Goal: Information Seeking & Learning: Find specific fact

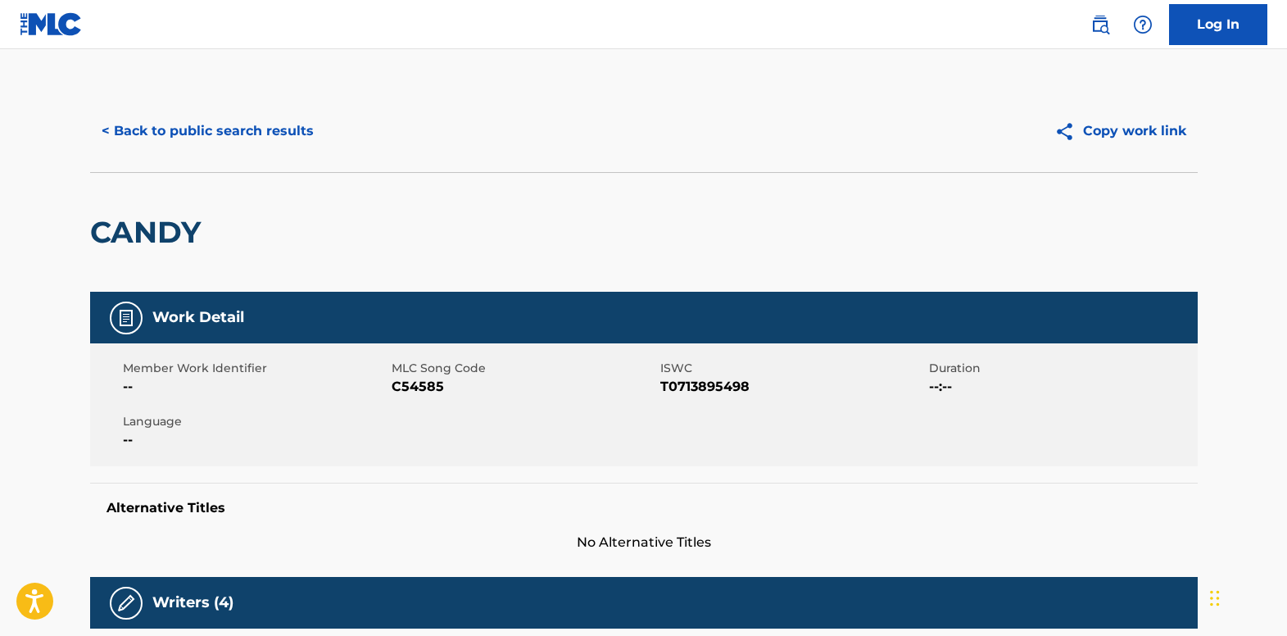
click at [260, 131] on button "< Back to public search results" at bounding box center [207, 131] width 235 height 41
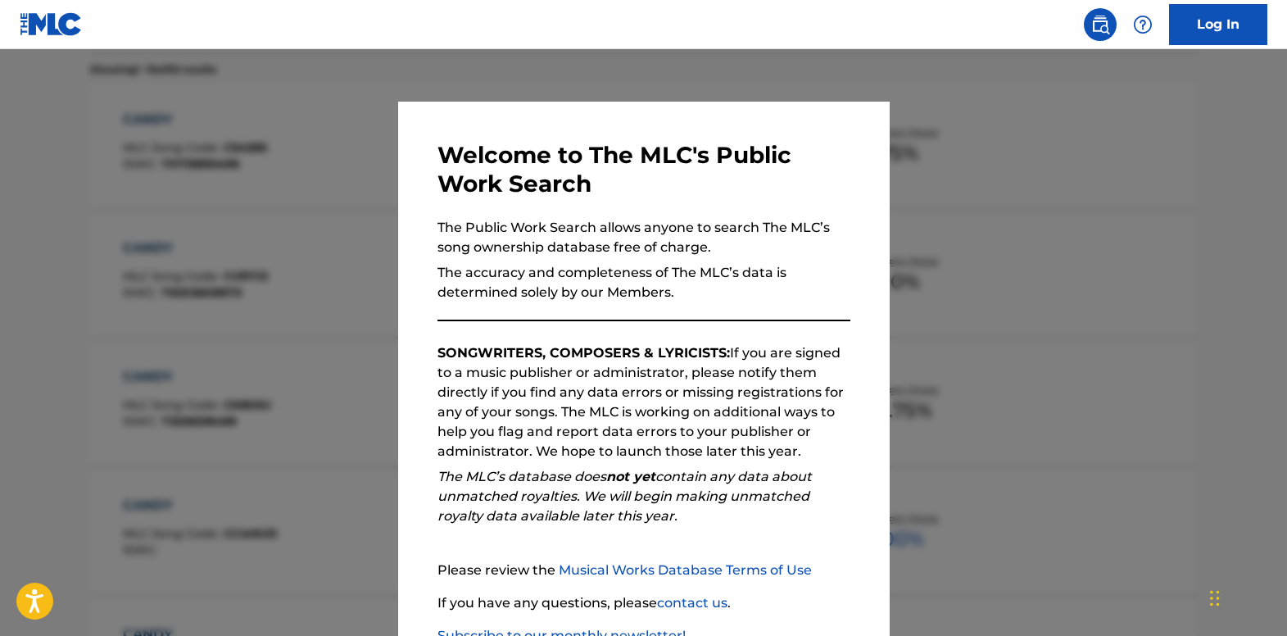
click at [272, 137] on div at bounding box center [643, 367] width 1287 height 636
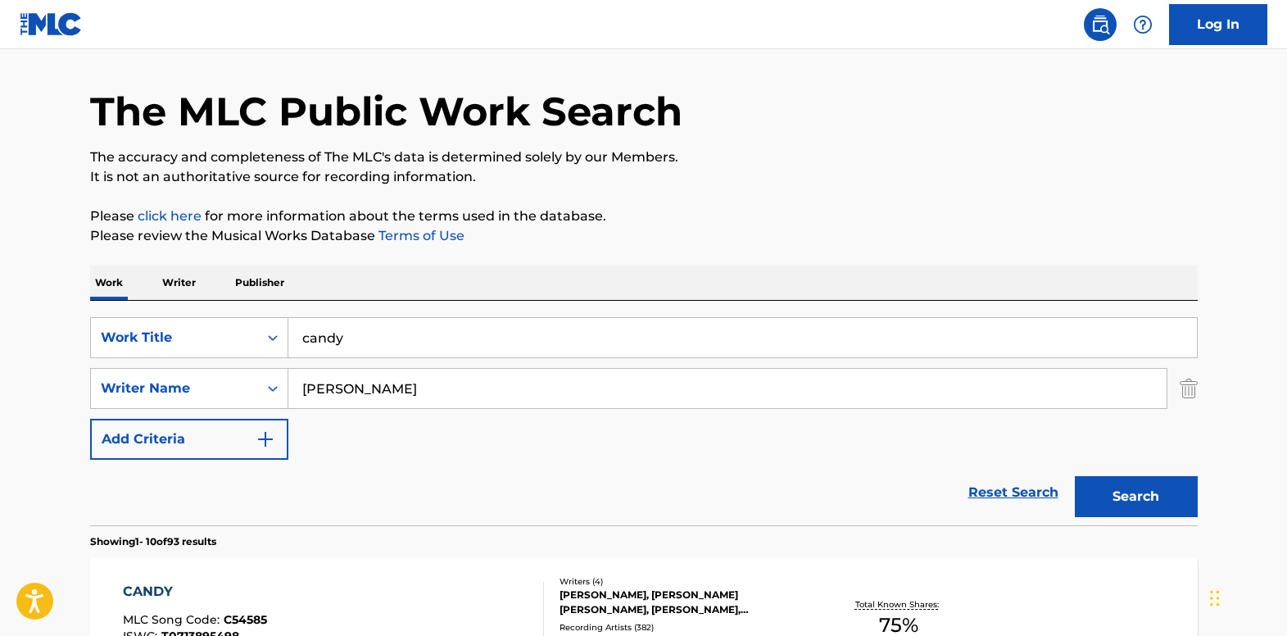
scroll to position [0, 0]
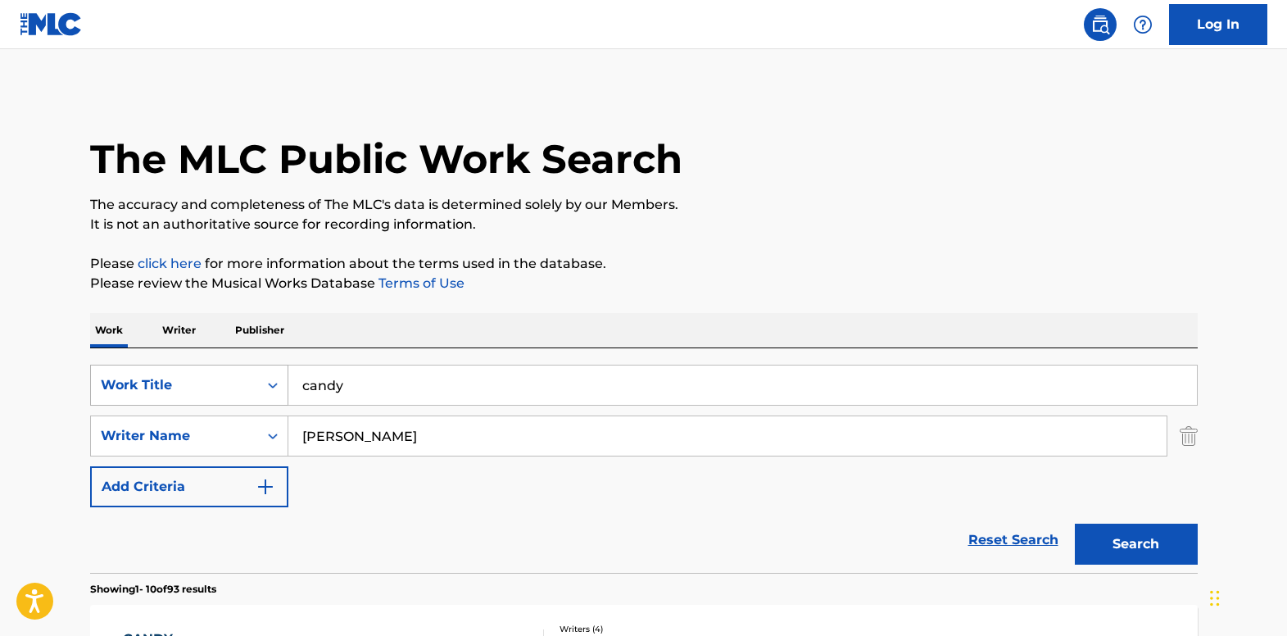
drag, startPoint x: 355, startPoint y: 393, endPoint x: 238, endPoint y: 387, distance: 116.5
click at [238, 387] on div "SearchWithCriteria8a7619a7-8ab8-4e3f-9c49-9eb7bfa38eb4 Work Title candy" at bounding box center [643, 384] width 1107 height 41
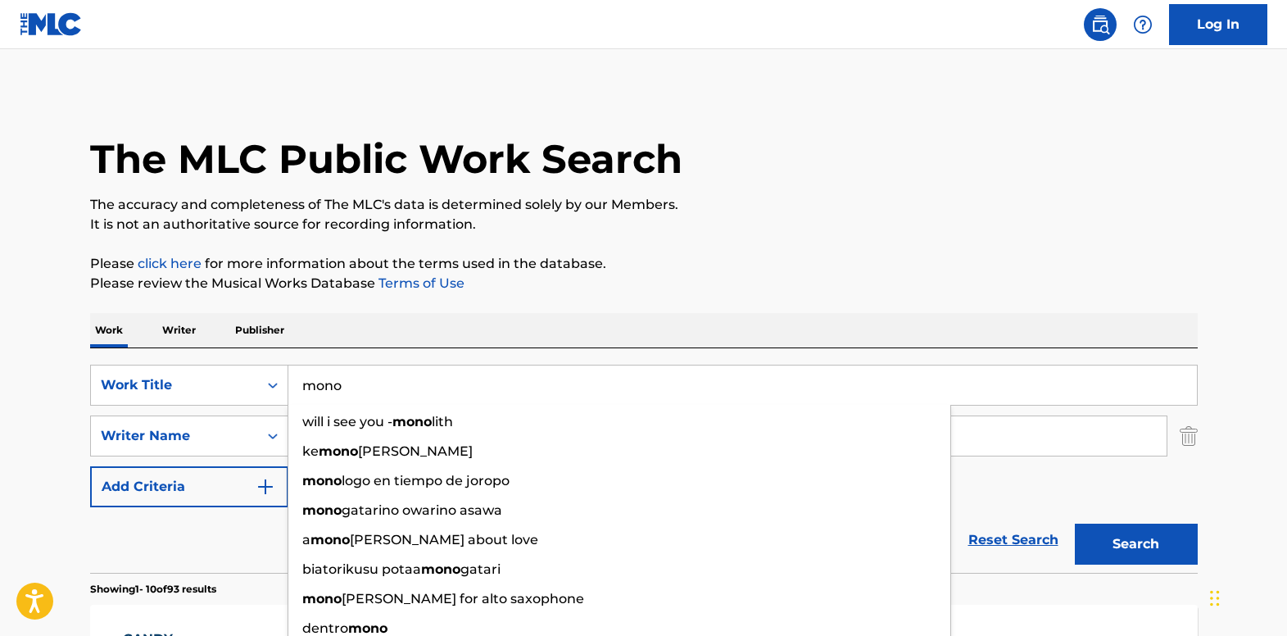
type input "mono"
click at [351, 317] on div "Work Writer Publisher" at bounding box center [643, 330] width 1107 height 34
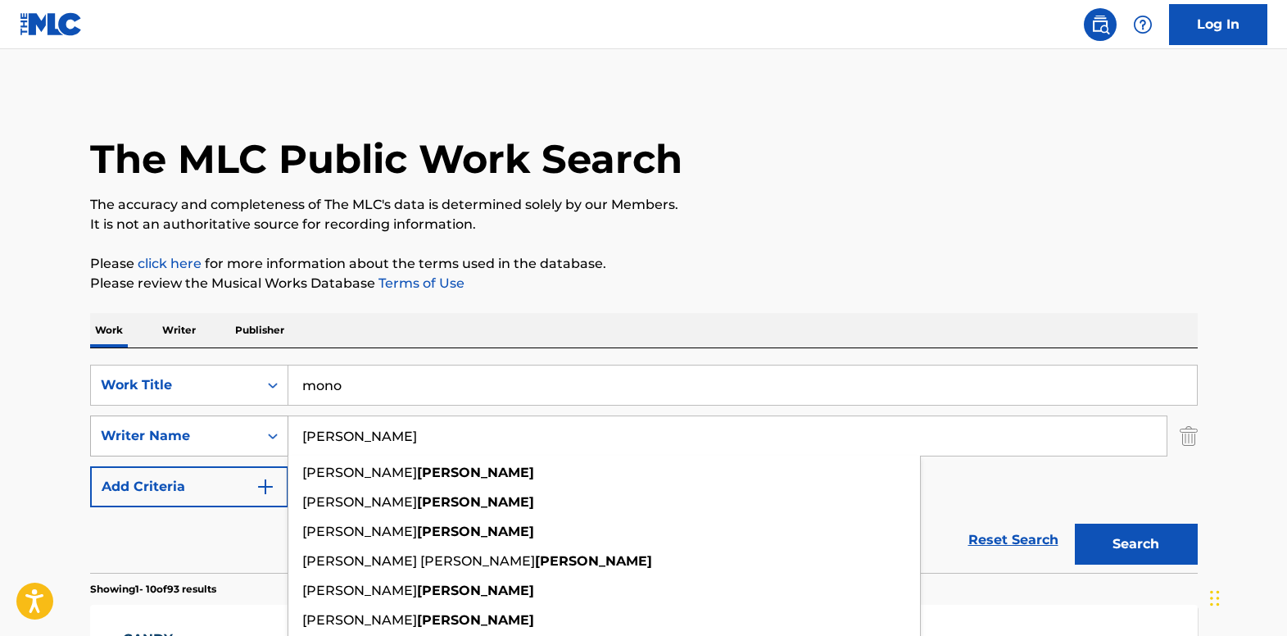
drag, startPoint x: 374, startPoint y: 441, endPoint x: 247, endPoint y: 431, distance: 127.4
click at [247, 431] on div "SearchWithCriteria139e0835-8cfb-4a9b-962a-5c714a008d06 Writer Name [PERSON_NAME…" at bounding box center [643, 435] width 1107 height 41
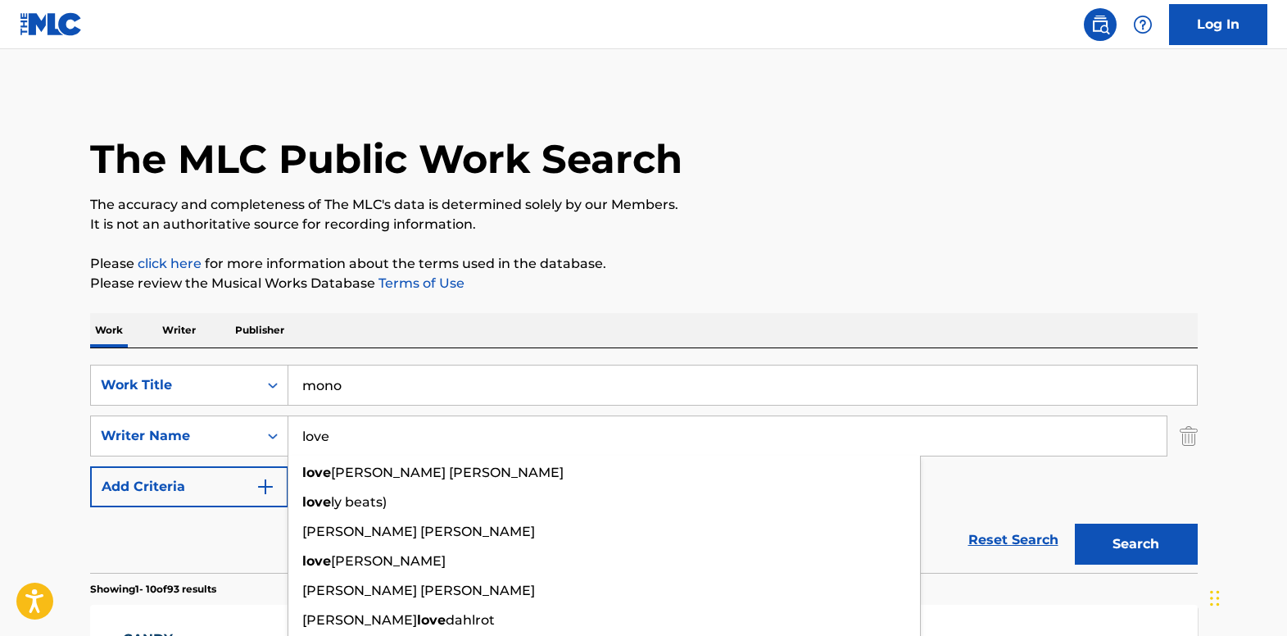
type input "love"
click at [1075, 523] on button "Search" at bounding box center [1136, 543] width 123 height 41
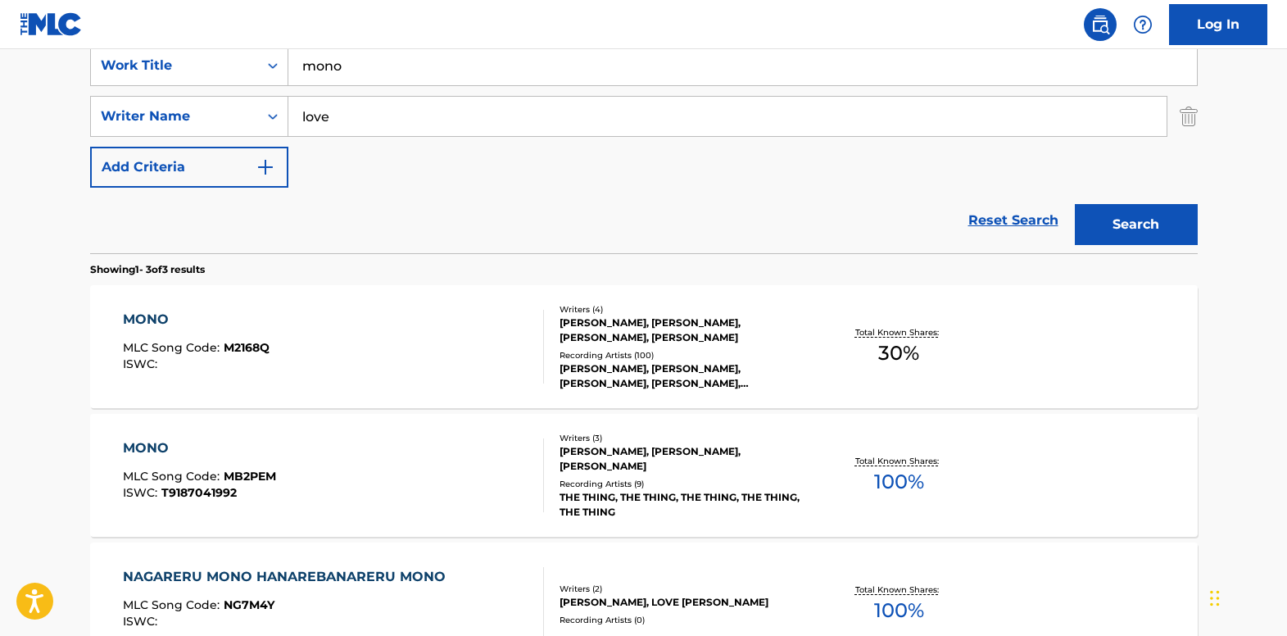
scroll to position [410, 0]
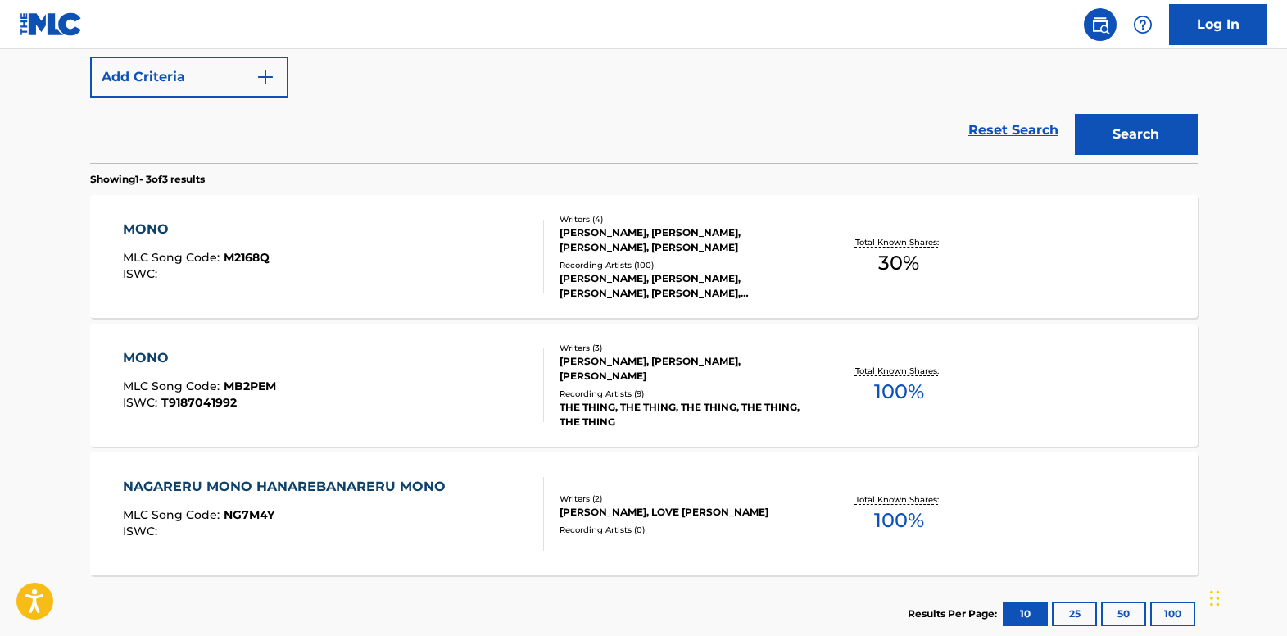
click at [184, 238] on div "MONO" at bounding box center [196, 230] width 147 height 20
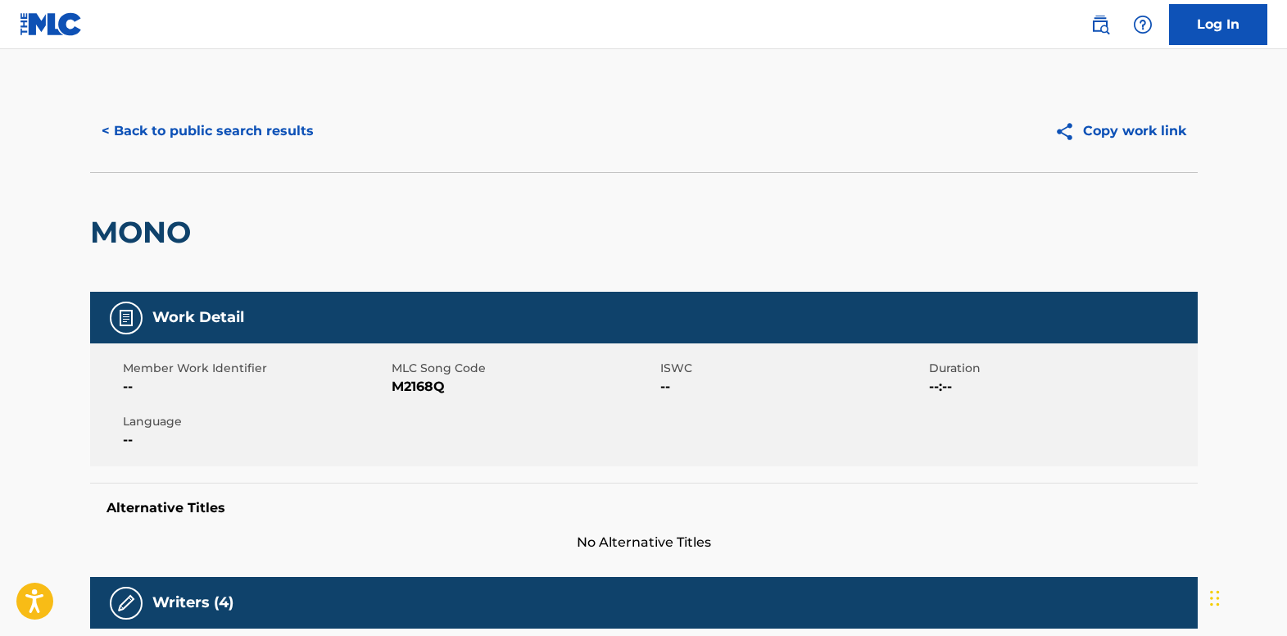
click at [136, 112] on button "< Back to public search results" at bounding box center [207, 131] width 235 height 41
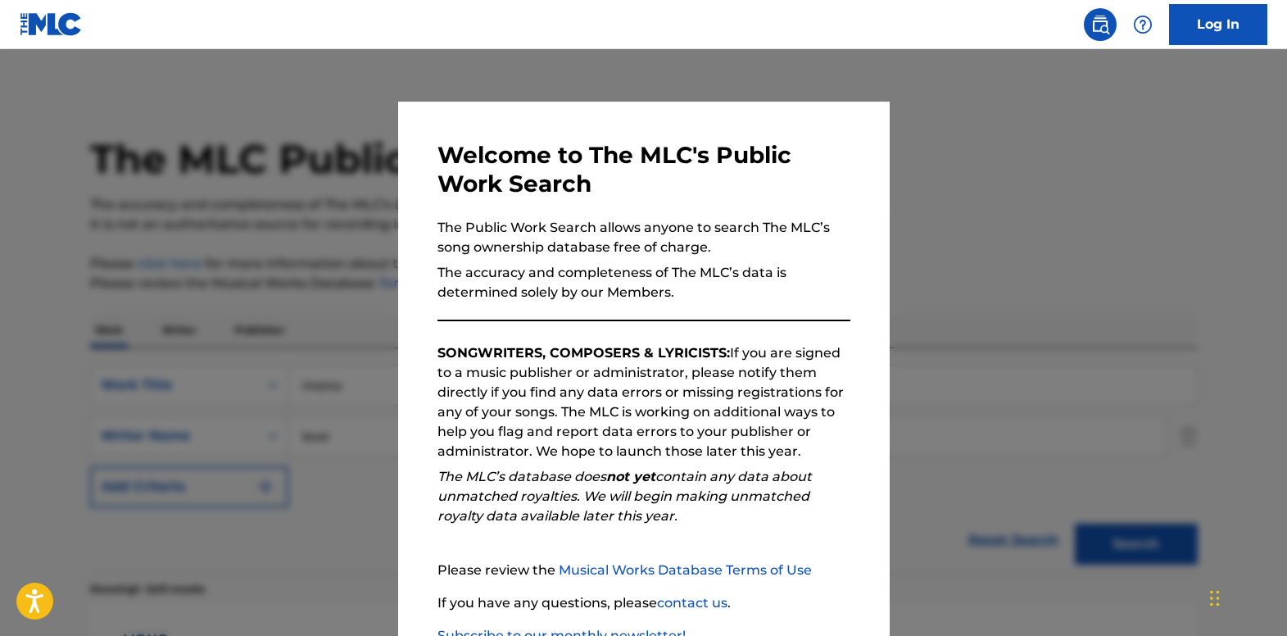
scroll to position [503, 0]
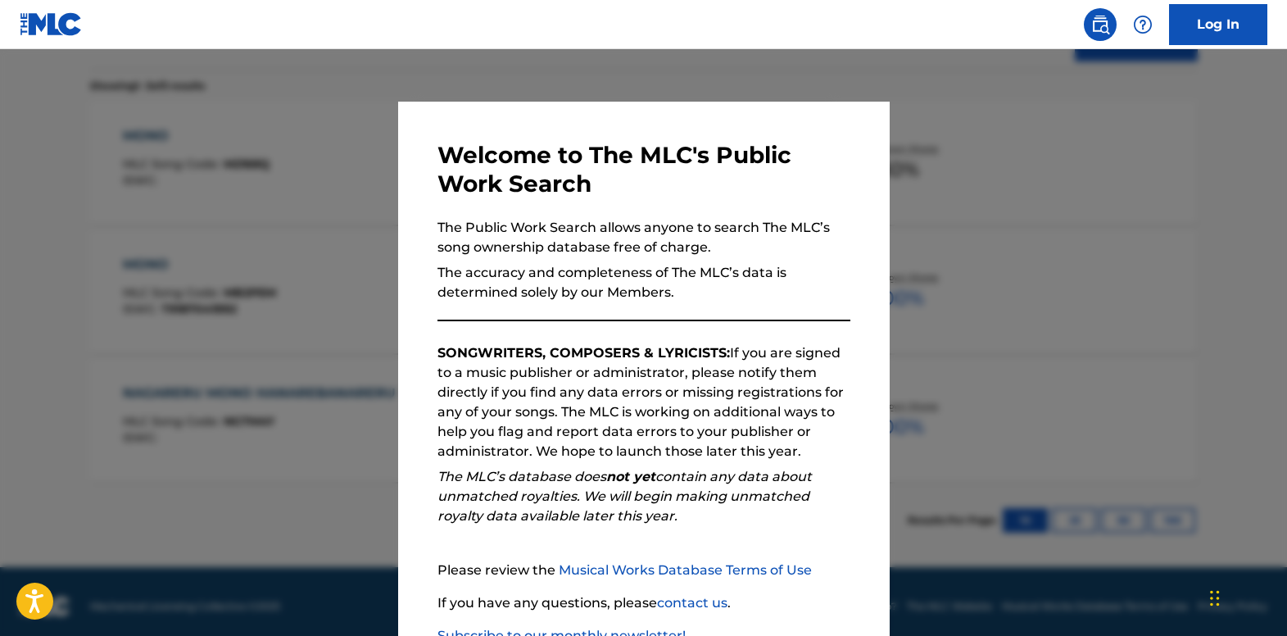
click at [342, 256] on div at bounding box center [643, 367] width 1287 height 636
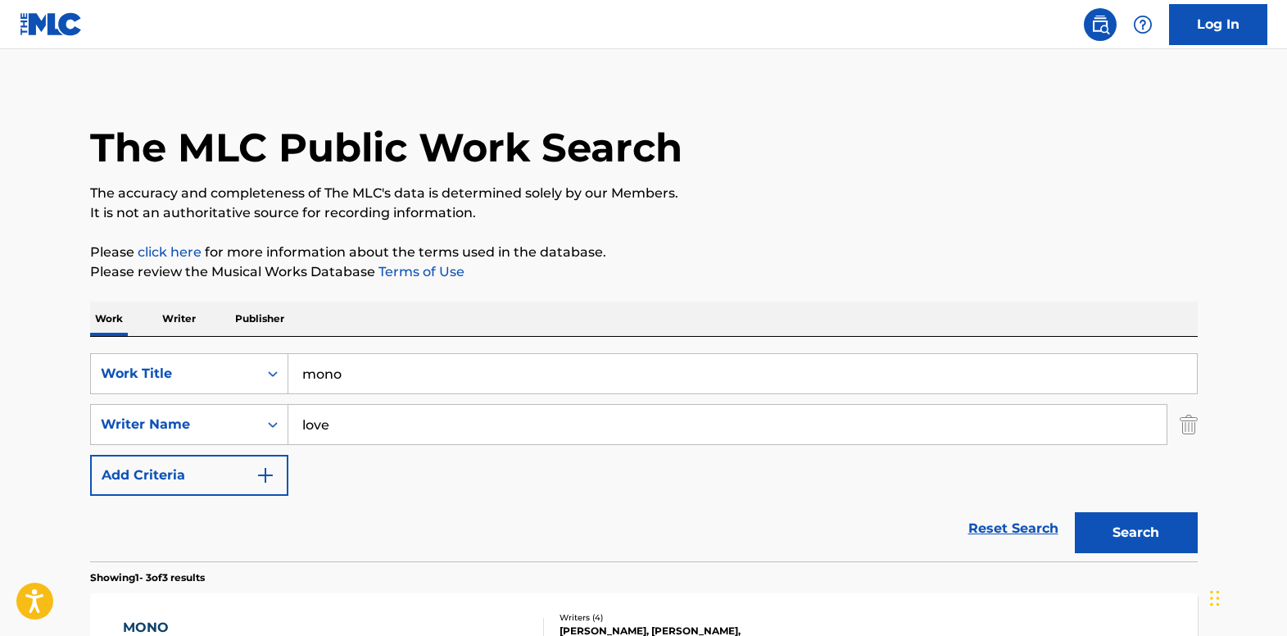
scroll to position [0, 0]
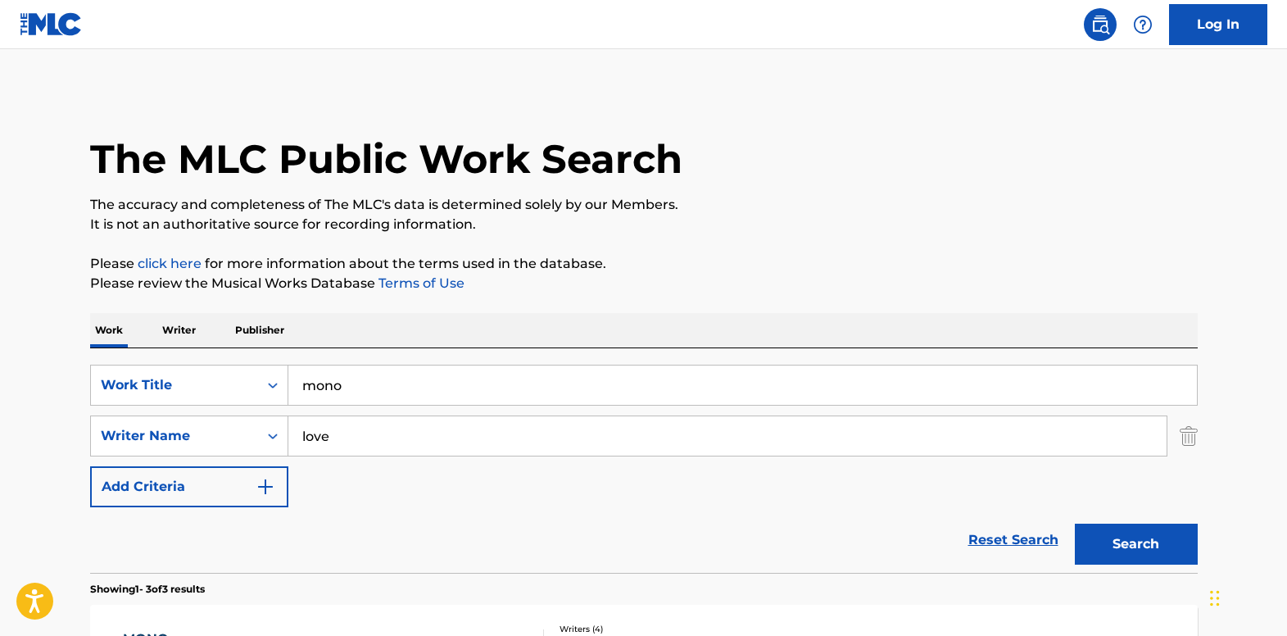
click at [1181, 436] on img "Search Form" at bounding box center [1188, 435] width 18 height 41
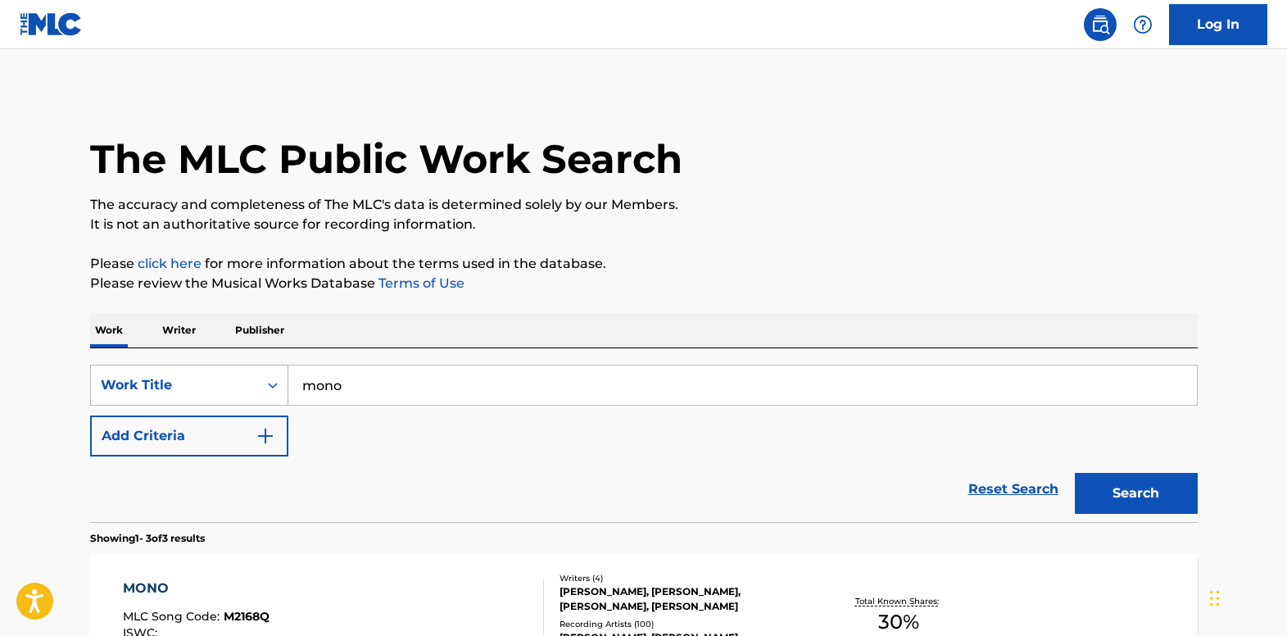
drag, startPoint x: 412, startPoint y: 378, endPoint x: 229, endPoint y: 371, distance: 183.6
click at [229, 371] on div "SearchWithCriteria8a7619a7-8ab8-4e3f-9c49-9eb7bfa38eb4 Work Title mono" at bounding box center [643, 384] width 1107 height 41
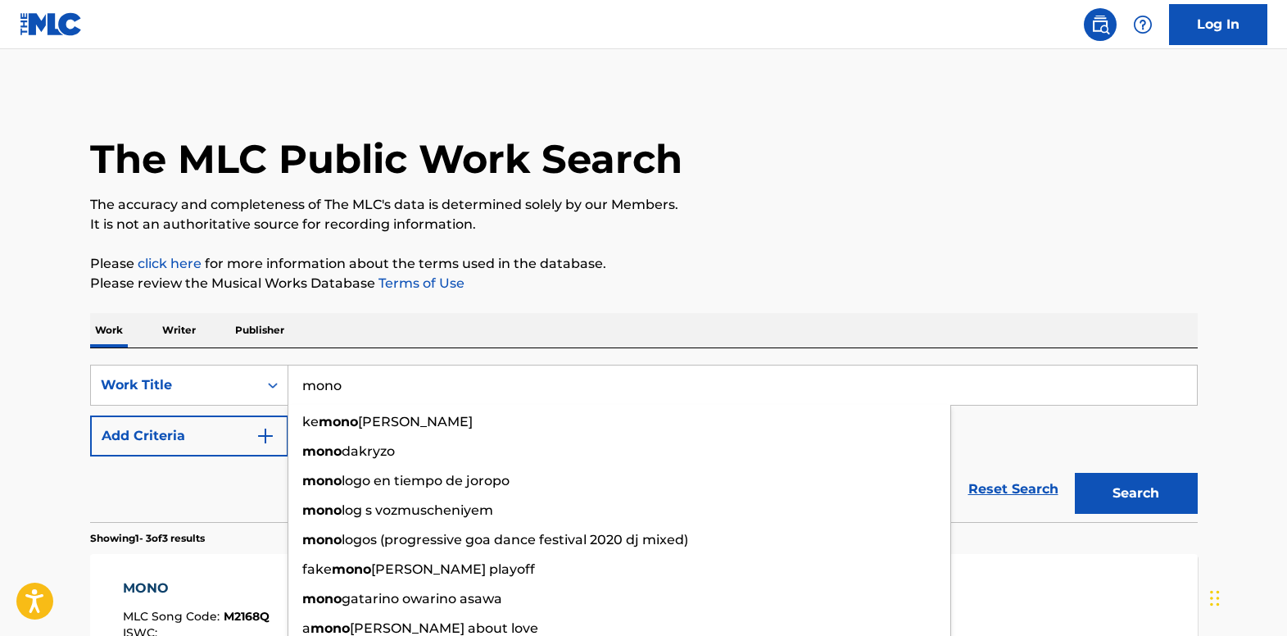
paste input "america's sweetheart"
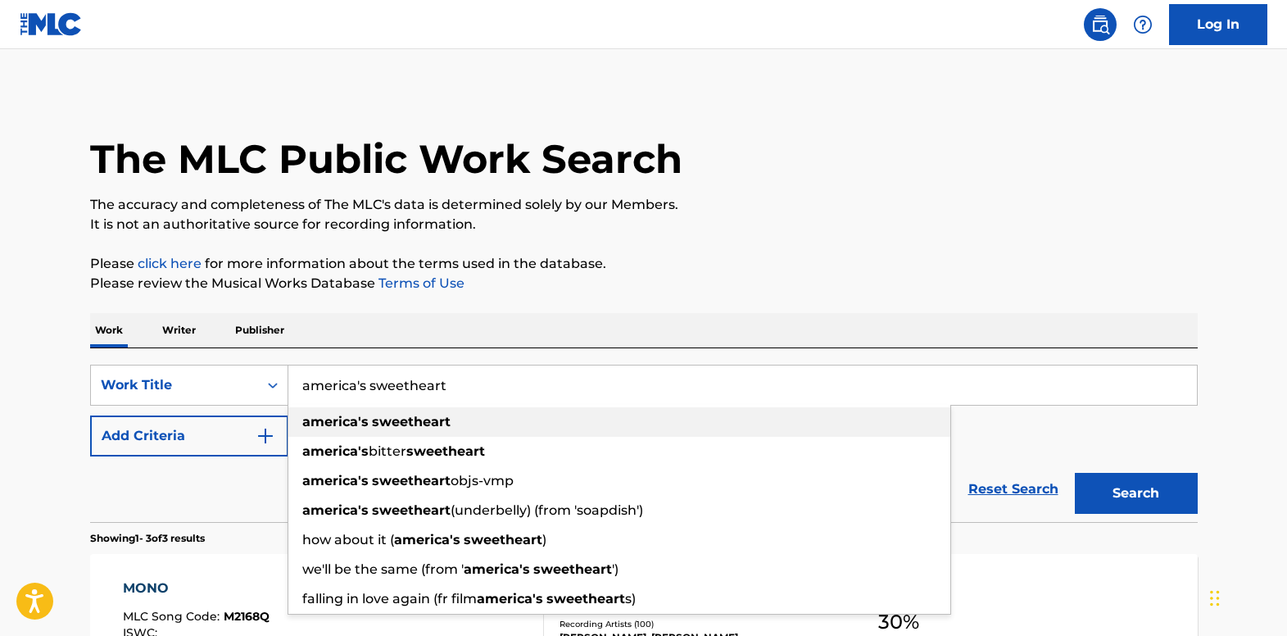
type input "america's sweetheart"
click at [518, 423] on div "america's sweetheart" at bounding box center [619, 421] width 662 height 29
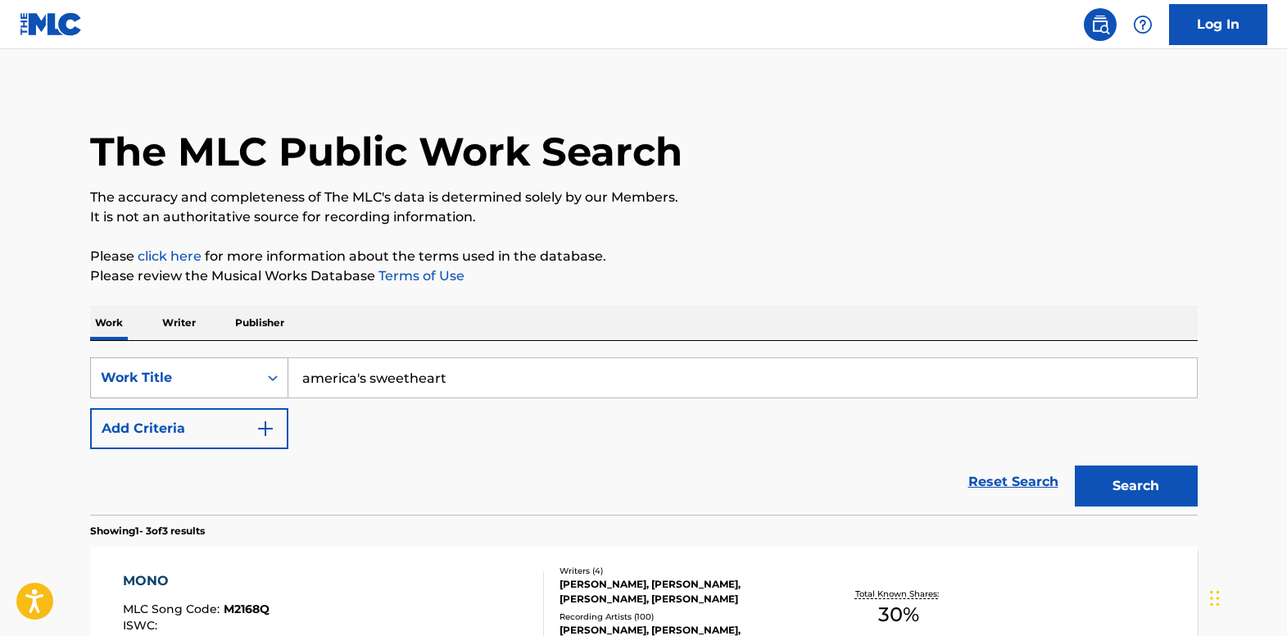
click at [273, 386] on div "Search Form" at bounding box center [272, 377] width 29 height 29
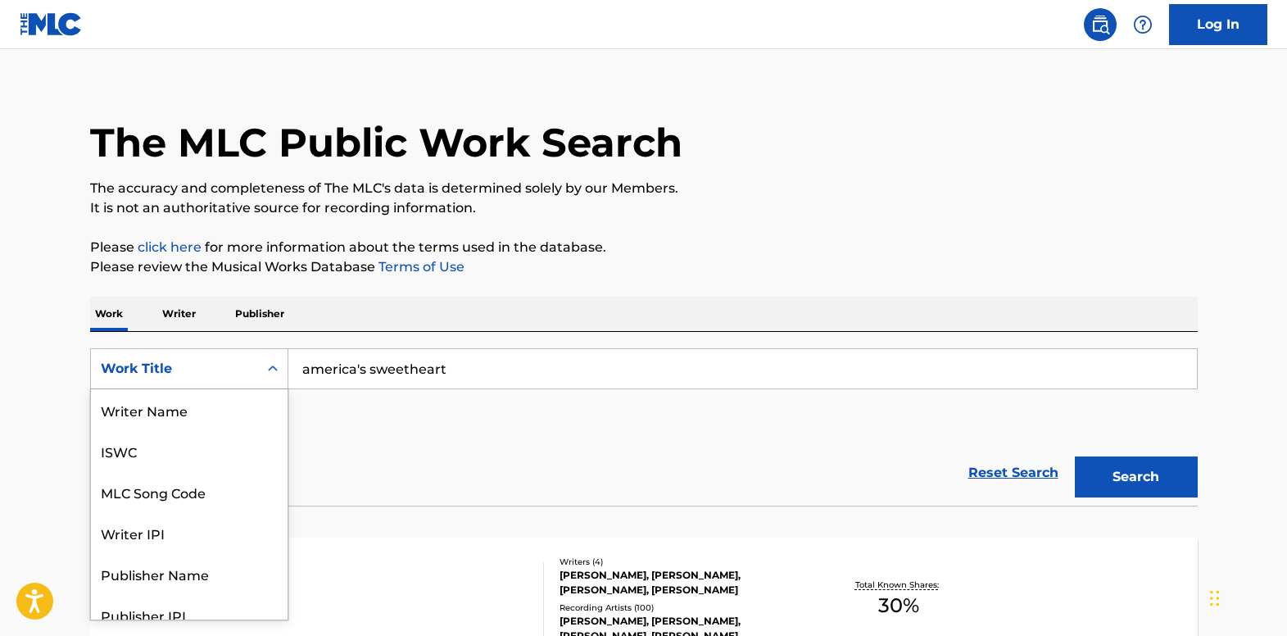
scroll to position [82, 0]
click at [269, 482] on div "Publisher Name" at bounding box center [189, 491] width 197 height 41
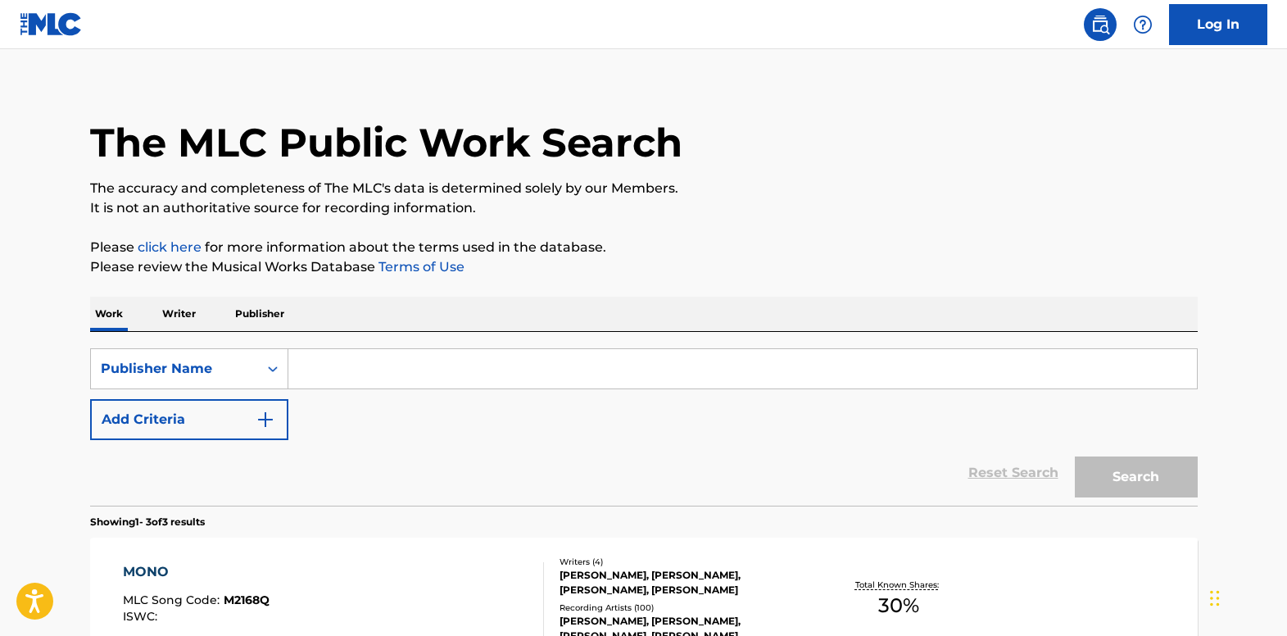
paste input "america's sweetheart"
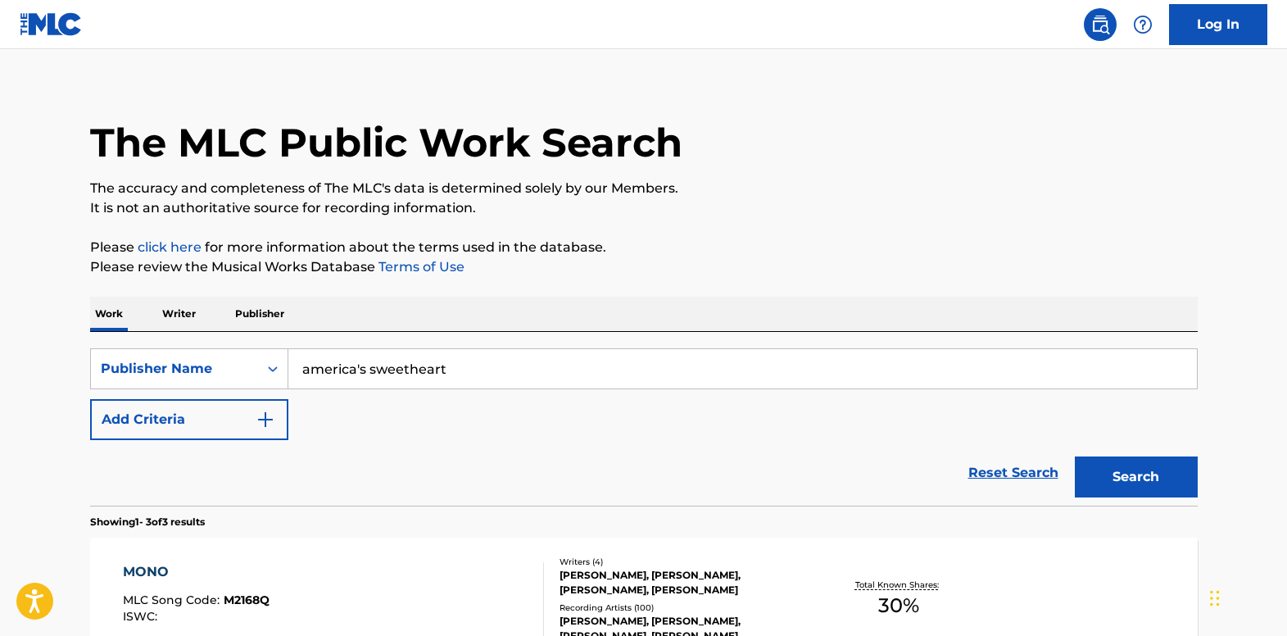
click at [1084, 462] on button "Search" at bounding box center [1136, 476] width 123 height 41
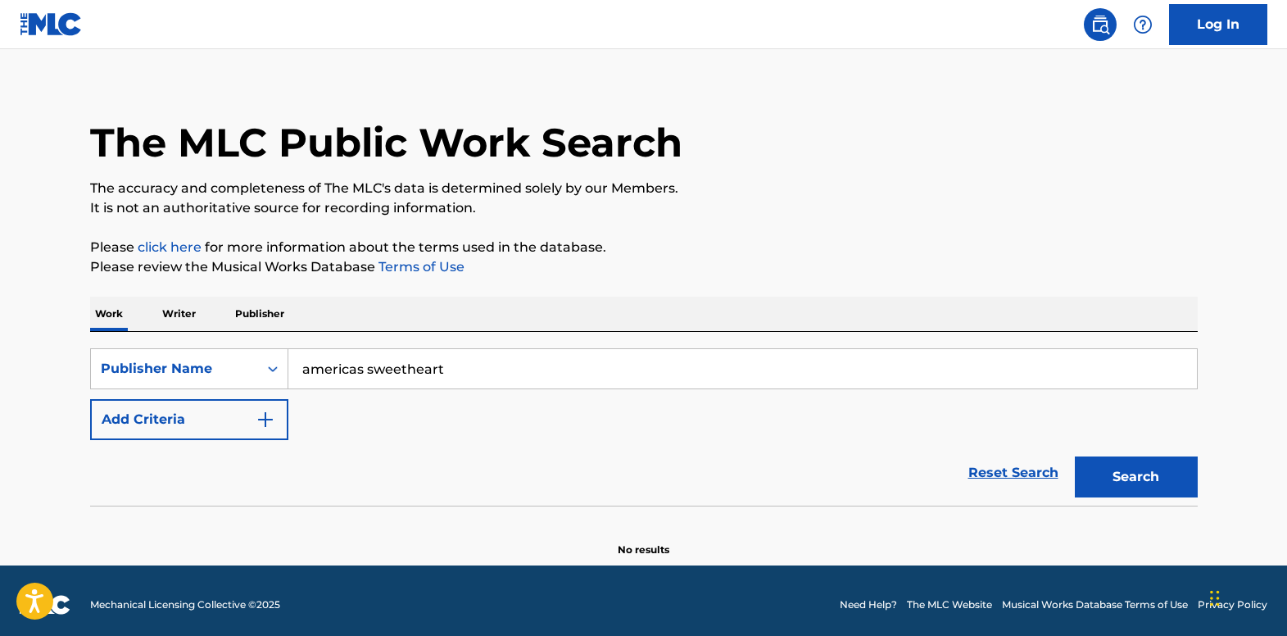
click at [1075, 456] on button "Search" at bounding box center [1136, 476] width 123 height 41
type input "america s sweetheart"
click at [1075, 456] on button "Search" at bounding box center [1136, 476] width 123 height 41
